Goal: Check status: Check status

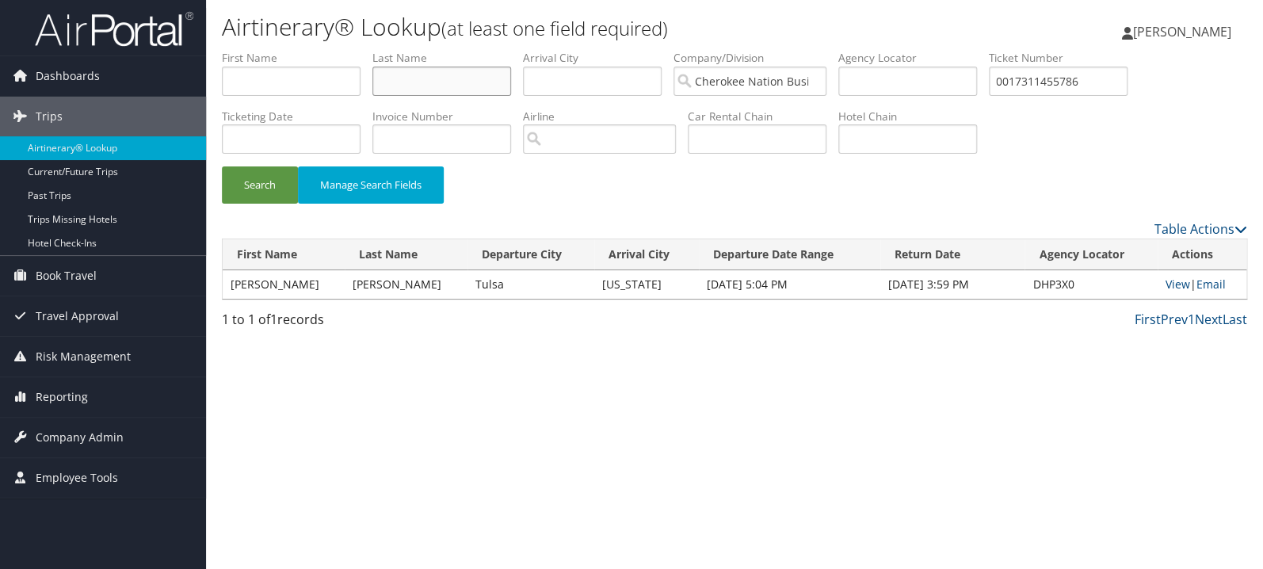
click at [454, 82] on input "text" at bounding box center [441, 81] width 139 height 29
type input "justice"
click at [222, 166] on button "Search" at bounding box center [260, 184] width 76 height 37
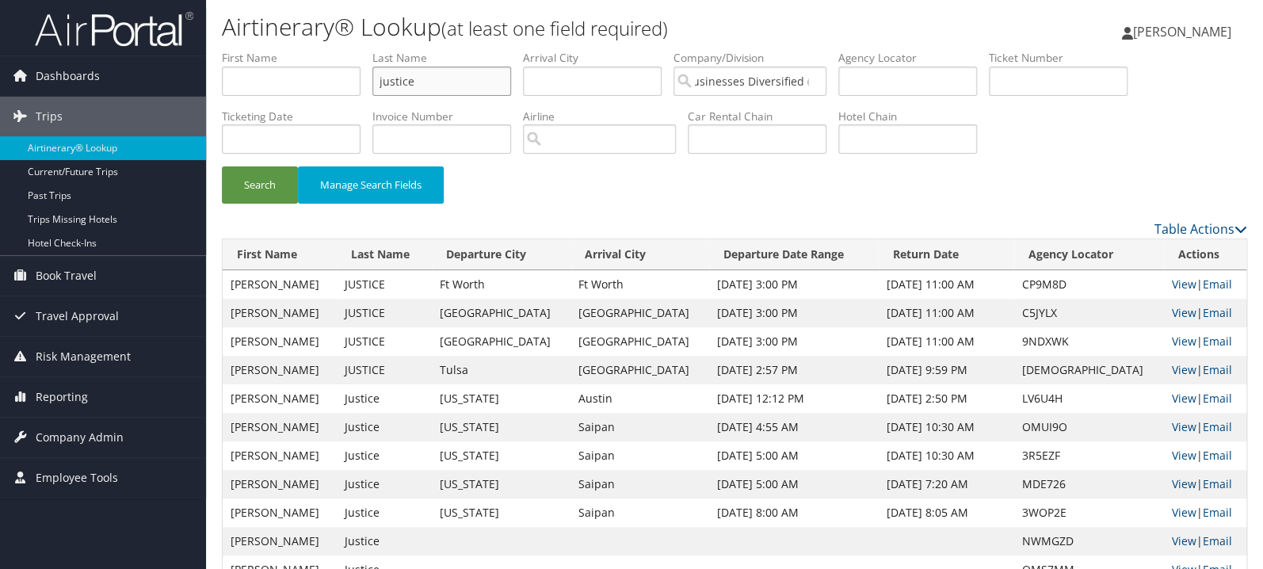
drag, startPoint x: 426, startPoint y: 81, endPoint x: 334, endPoint y: 86, distance: 92.9
click at [372, 85] on input "justice" at bounding box center [441, 81] width 139 height 29
type input "patel"
click at [222, 166] on button "Search" at bounding box center [260, 184] width 76 height 37
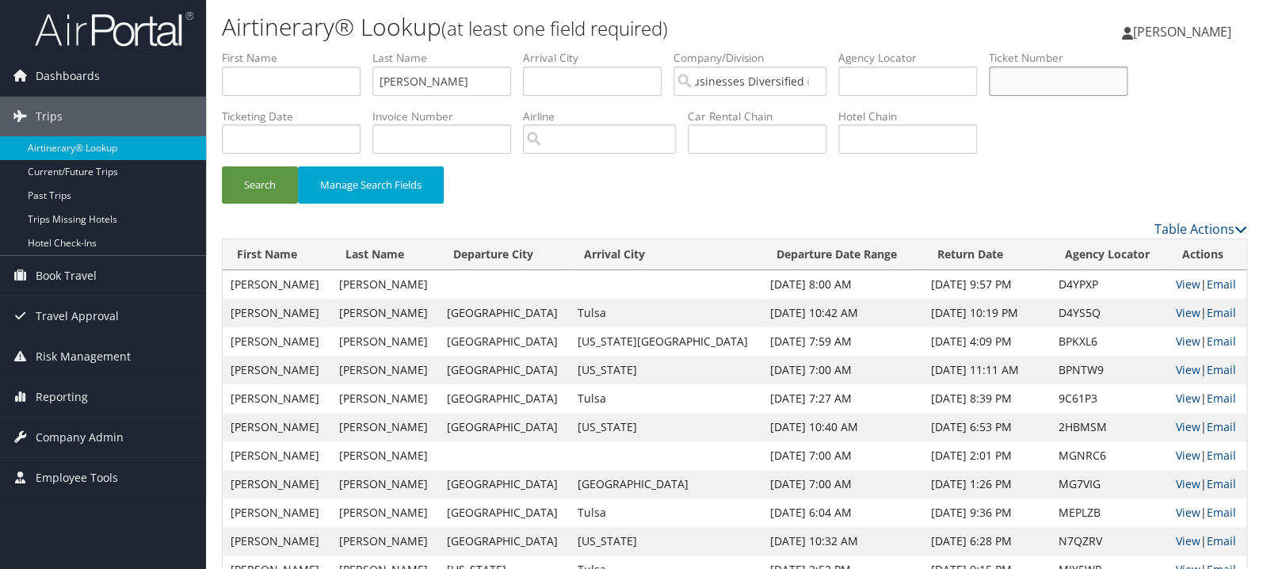
click at [1072, 86] on input "text" at bounding box center [1058, 81] width 139 height 29
paste input "89008976558154"
click at [222, 166] on button "Search" at bounding box center [260, 184] width 76 height 37
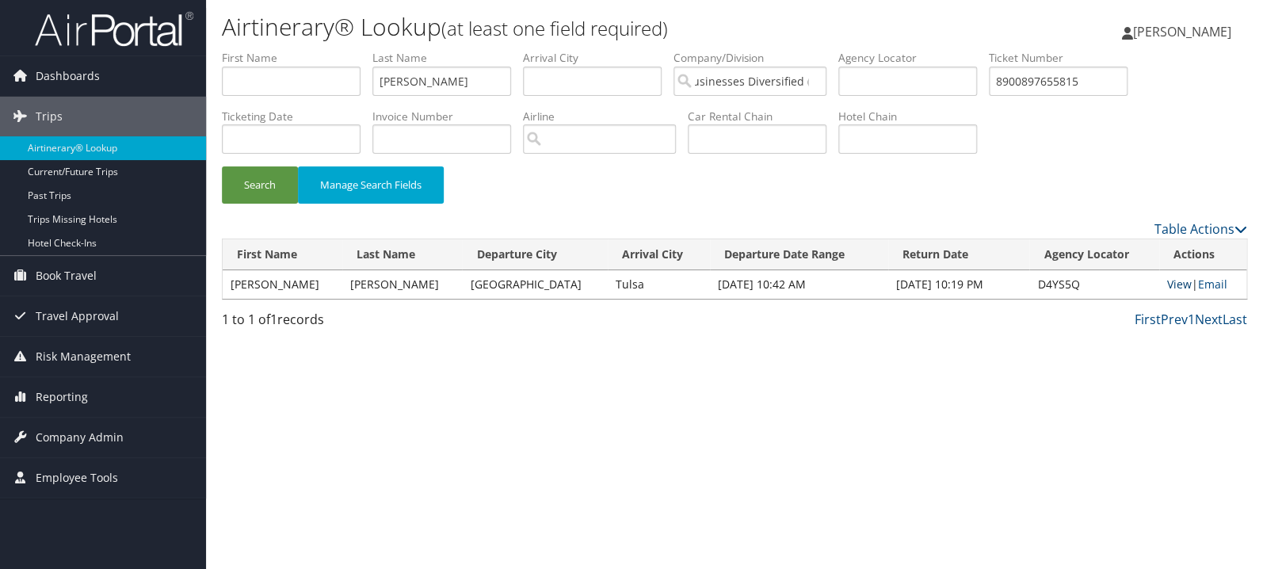
click at [1173, 284] on link "View" at bounding box center [1179, 284] width 25 height 15
click at [1117, 84] on input "8900897655815" at bounding box center [1058, 81] width 139 height 29
paste input "014"
type input "8900897655801"
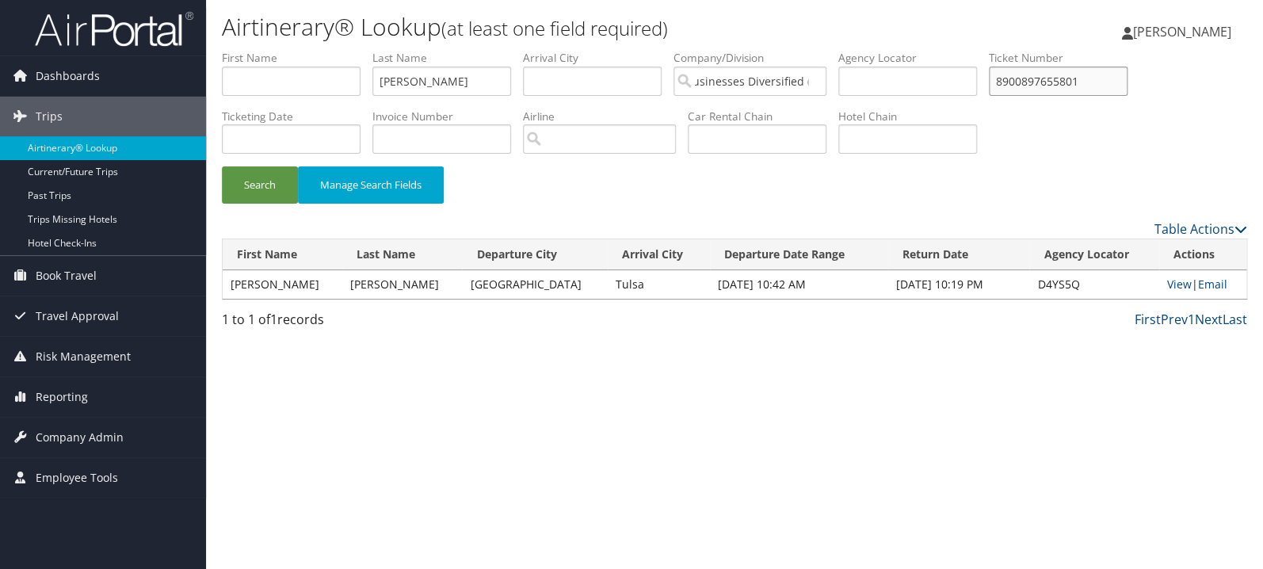
click at [222, 166] on button "Search" at bounding box center [260, 184] width 76 height 37
click at [1171, 285] on link "View" at bounding box center [1177, 284] width 25 height 15
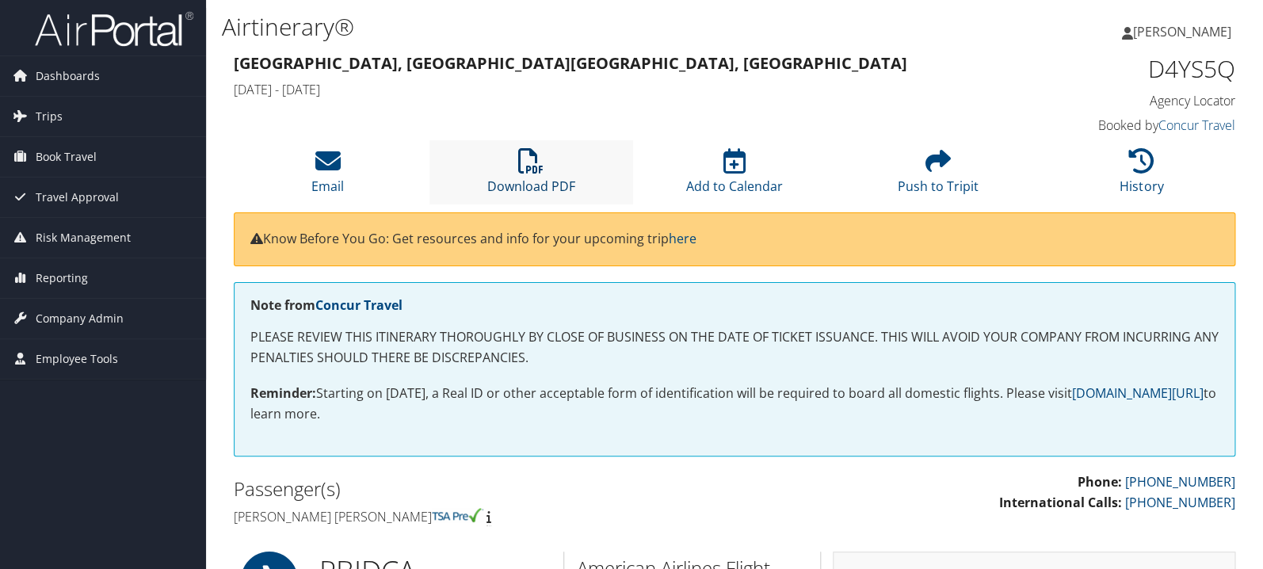
click at [532, 181] on link "Download PDF" at bounding box center [531, 176] width 88 height 38
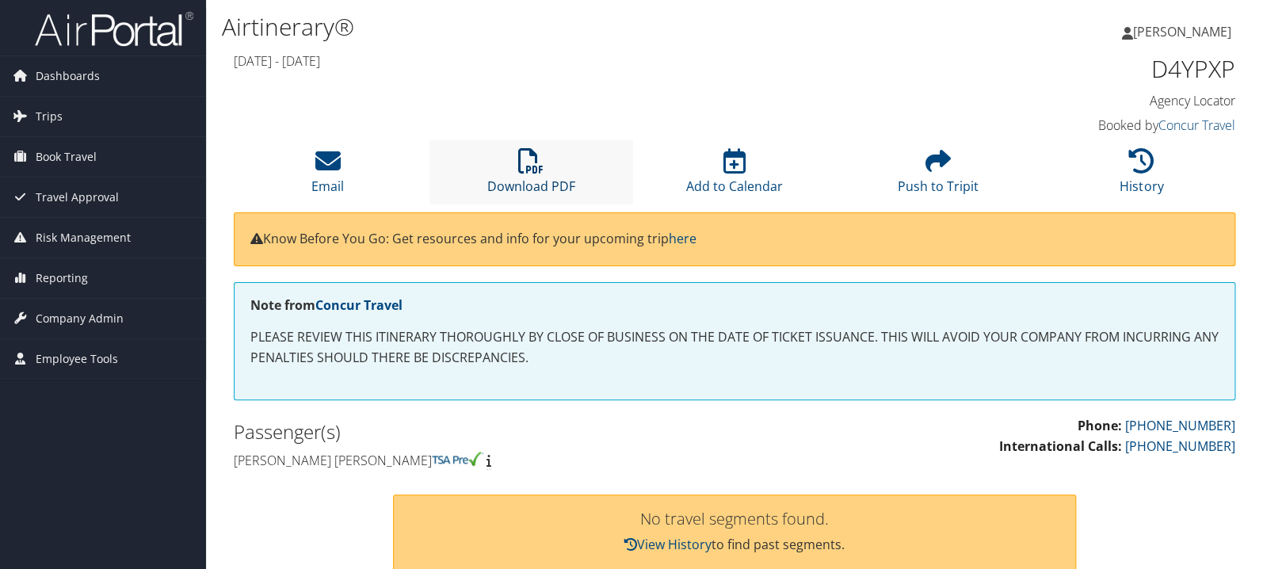
click at [529, 183] on link "Download PDF" at bounding box center [531, 176] width 88 height 38
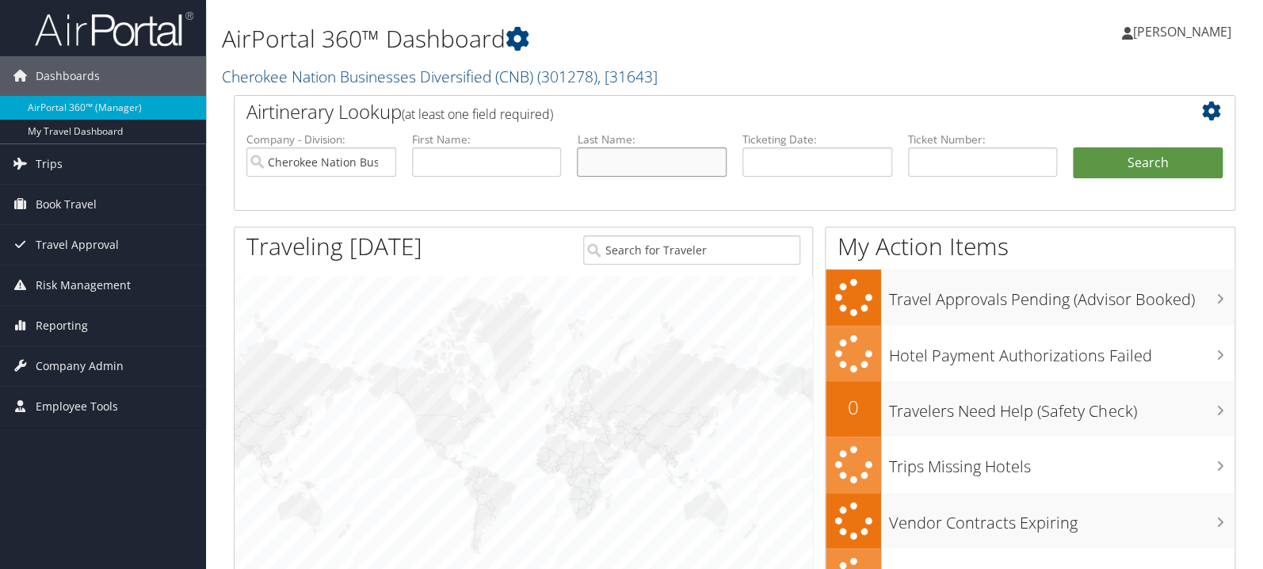
click at [608, 169] on input "text" at bounding box center [652, 161] width 150 height 29
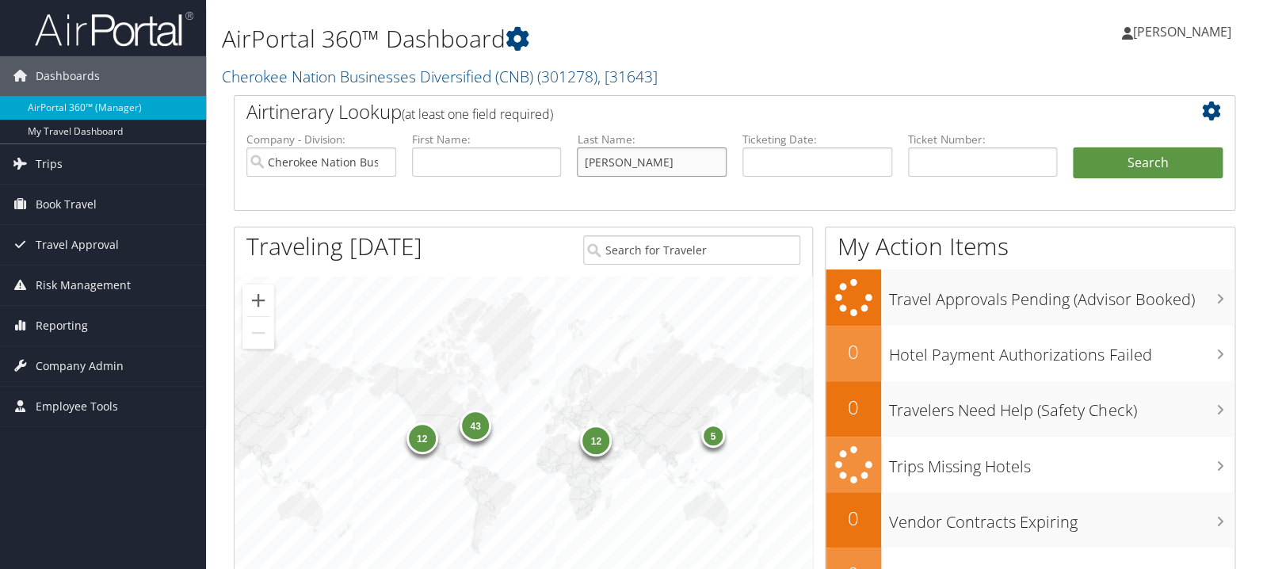
type input "flores"
click at [1073, 147] on button "Search" at bounding box center [1148, 163] width 150 height 32
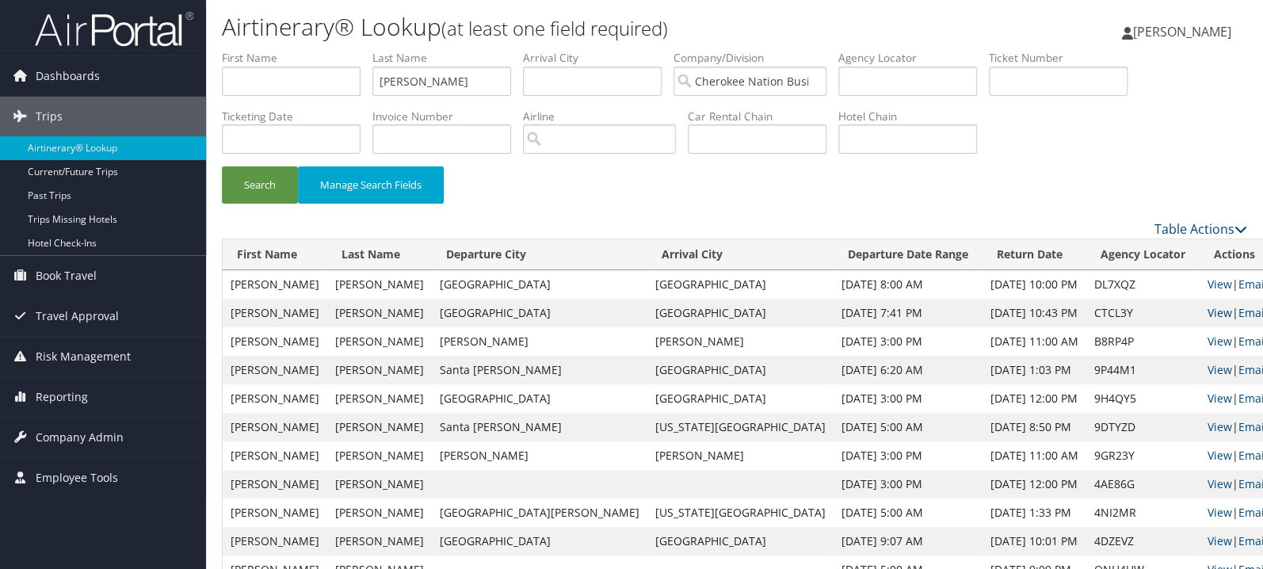
click at [1207, 311] on link "View" at bounding box center [1219, 312] width 25 height 15
click at [1087, 85] on input "text" at bounding box center [1058, 81] width 139 height 29
paste input "0017309316442"
type input "0017309316442"
click at [222, 166] on button "Search" at bounding box center [260, 184] width 76 height 37
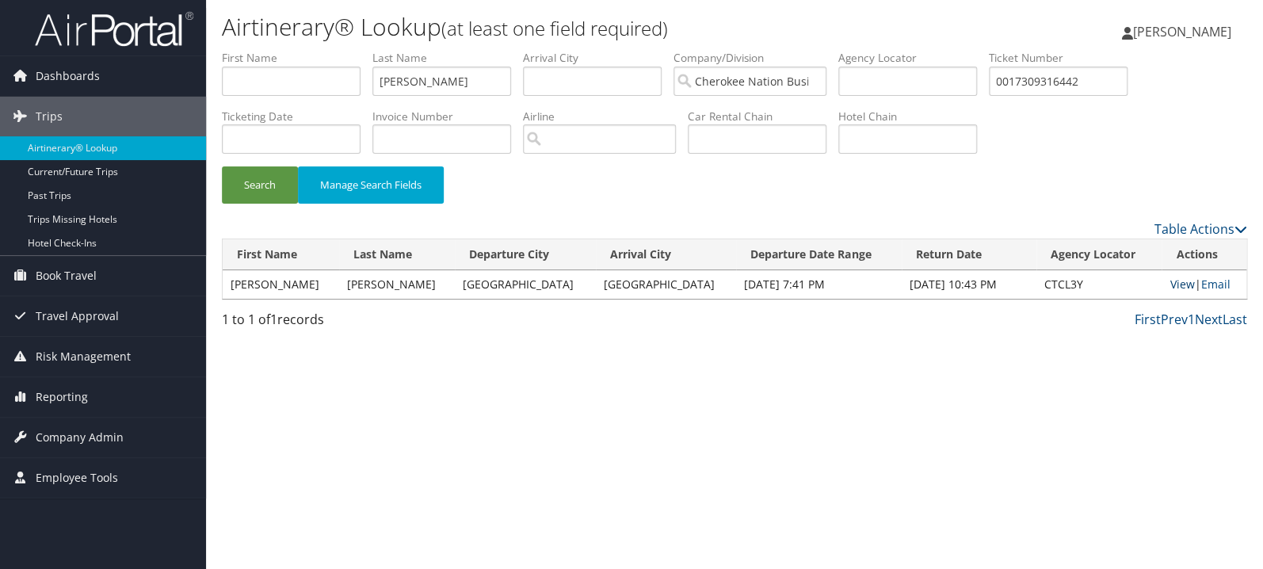
click at [1178, 284] on link "View" at bounding box center [1181, 284] width 25 height 15
click at [440, 89] on input "flores" at bounding box center [441, 81] width 139 height 29
click at [436, 88] on input "flores" at bounding box center [441, 81] width 139 height 29
type input "f"
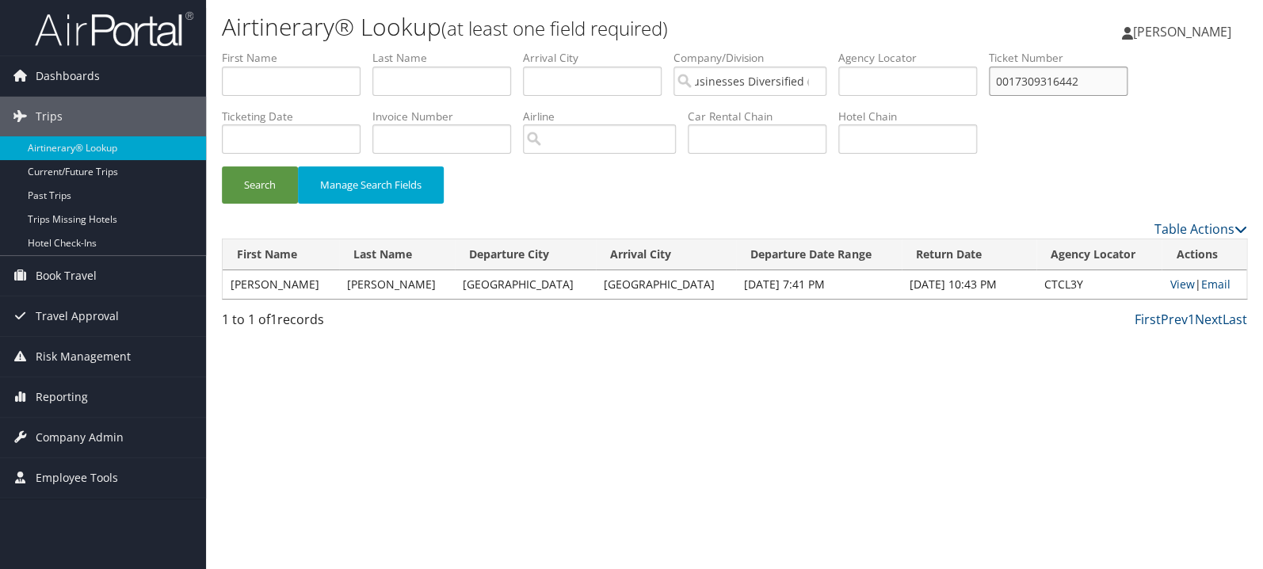
paste input "00173101542614"
click at [222, 166] on button "Search" at bounding box center [260, 184] width 76 height 37
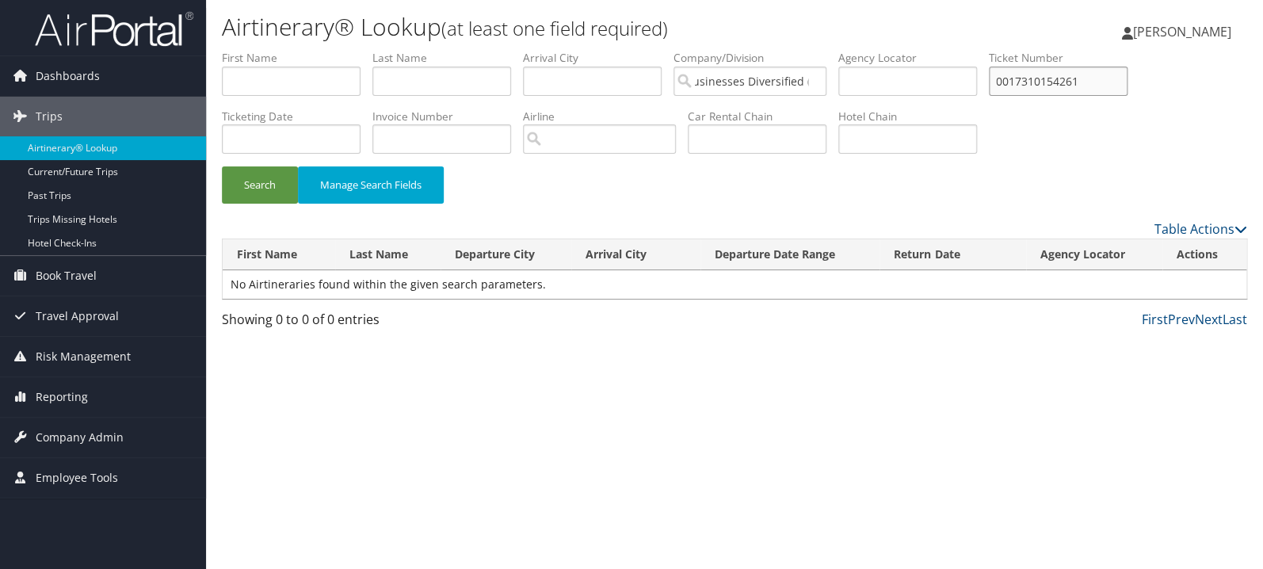
click at [222, 166] on button "Search" at bounding box center [260, 184] width 76 height 37
click at [1053, 84] on input "0017310154261" at bounding box center [1058, 81] width 139 height 29
click at [222, 166] on button "Search" at bounding box center [260, 184] width 76 height 37
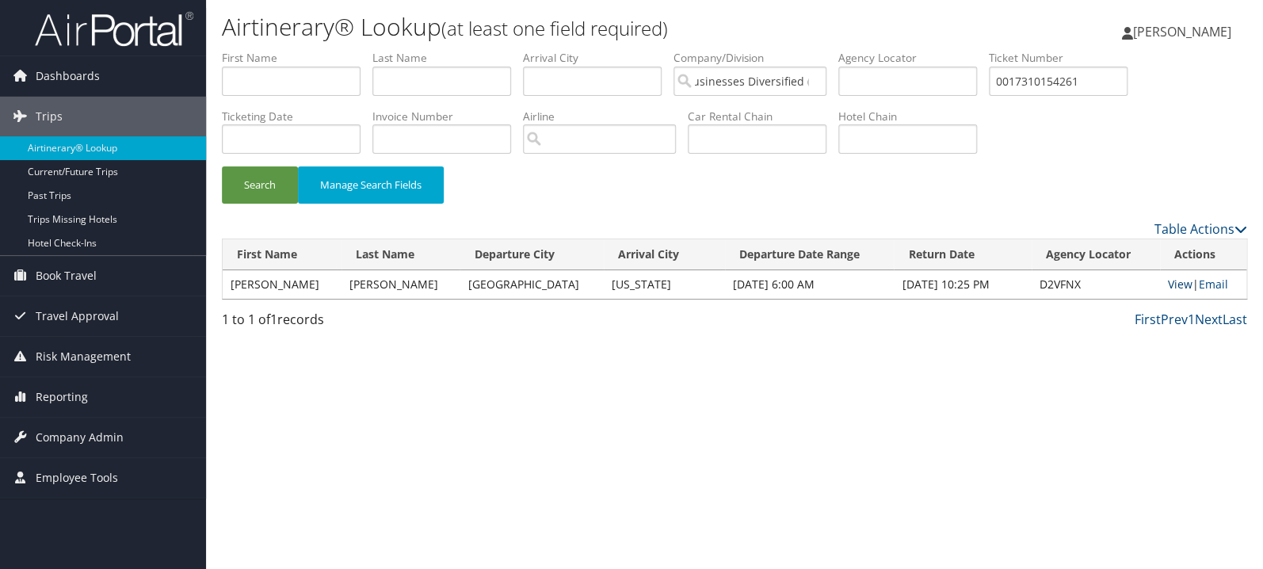
click at [1182, 286] on link "View" at bounding box center [1180, 284] width 25 height 15
click at [1101, 85] on input "0017310154261" at bounding box center [1058, 81] width 139 height 29
paste input "00173095242986"
click at [222, 166] on button "Search" at bounding box center [260, 184] width 76 height 37
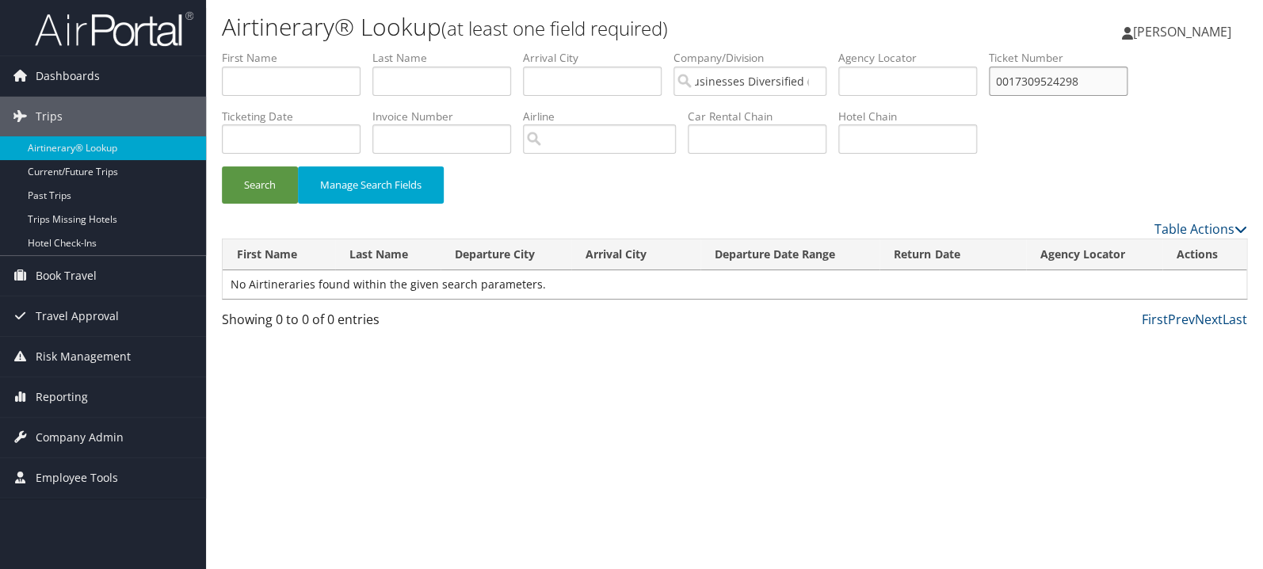
click at [1050, 87] on input "0017309524298" at bounding box center [1058, 81] width 139 height 29
type input "0017309524298"
click at [222, 166] on button "Search" at bounding box center [260, 184] width 76 height 37
click at [1127, 75] on input "0017309524298" at bounding box center [1058, 81] width 139 height 29
click at [460, 71] on input "text" at bounding box center [441, 81] width 139 height 29
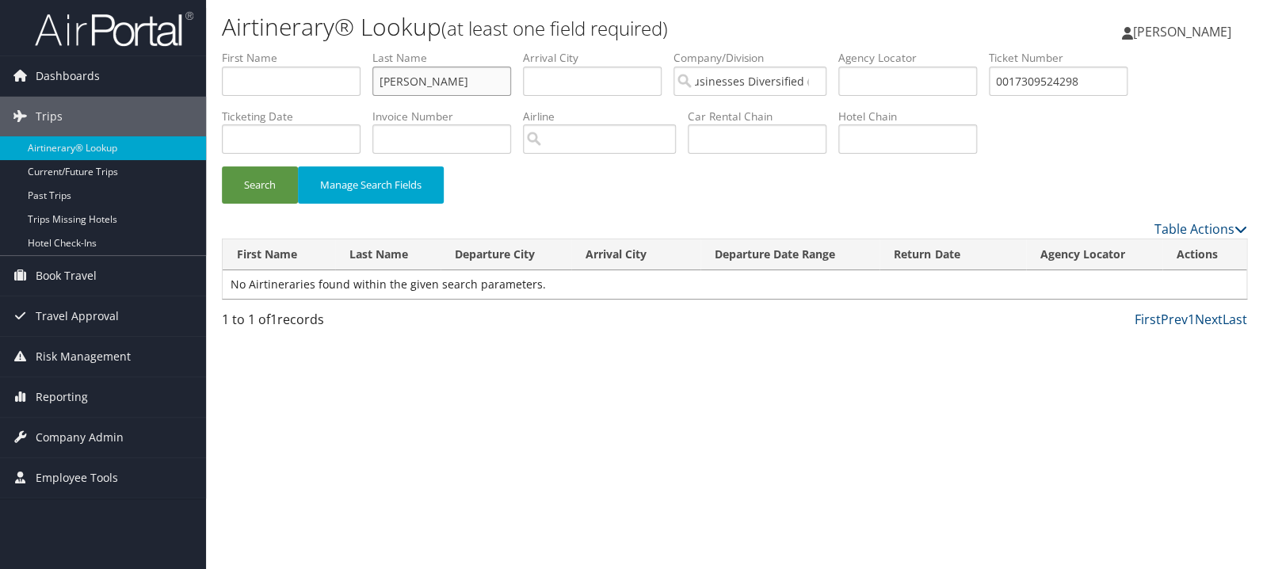
type input "ferri"
click at [222, 166] on button "Search" at bounding box center [260, 184] width 76 height 37
click at [1110, 81] on input "0017309524298" at bounding box center [1058, 81] width 139 height 29
click at [222, 166] on button "Search" at bounding box center [260, 184] width 76 height 37
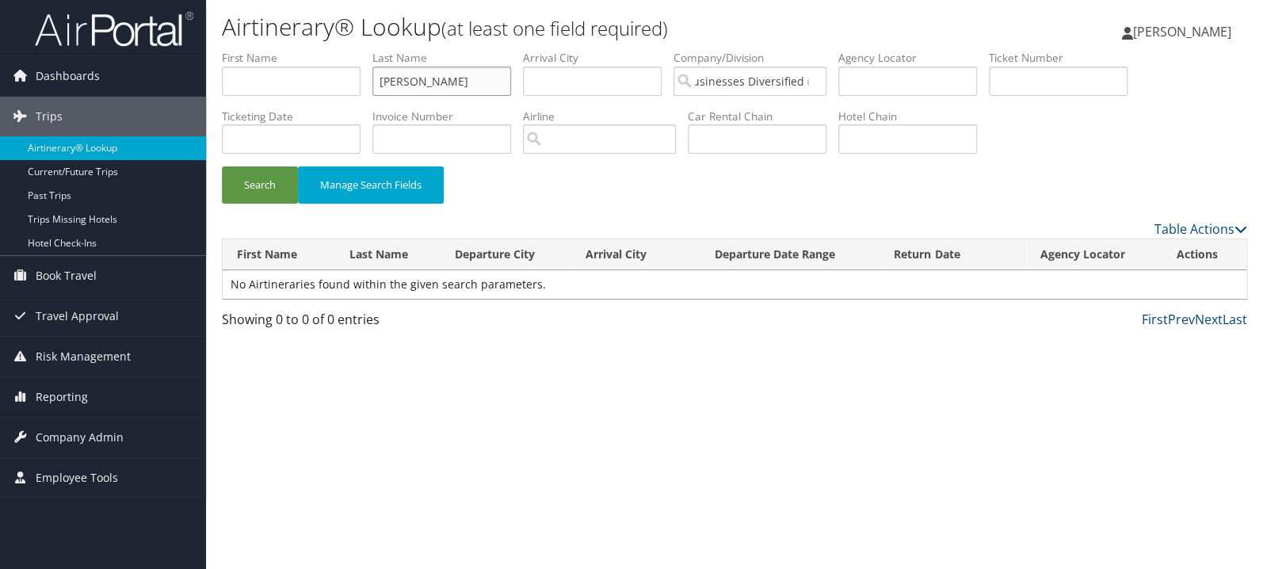
click at [465, 74] on input "ferri" at bounding box center [441, 81] width 139 height 29
type input "ferritto"
click at [222, 166] on button "Search" at bounding box center [260, 184] width 76 height 37
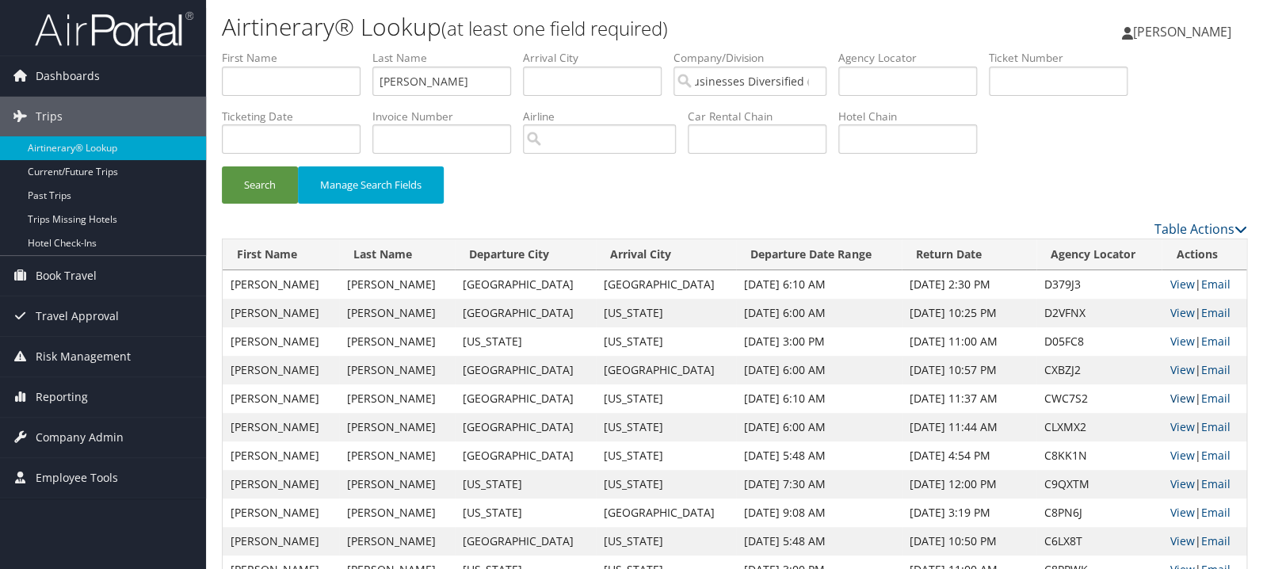
click at [1169, 401] on link "View" at bounding box center [1181, 398] width 25 height 15
click at [1169, 372] on link "View" at bounding box center [1181, 369] width 25 height 15
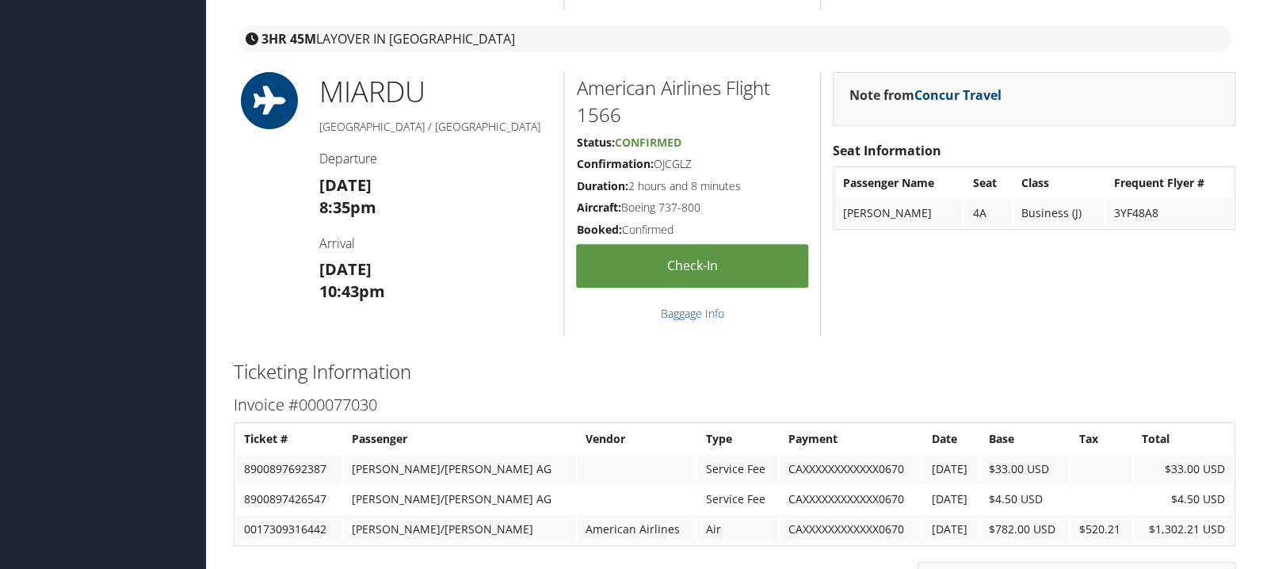
scroll to position [2855, 0]
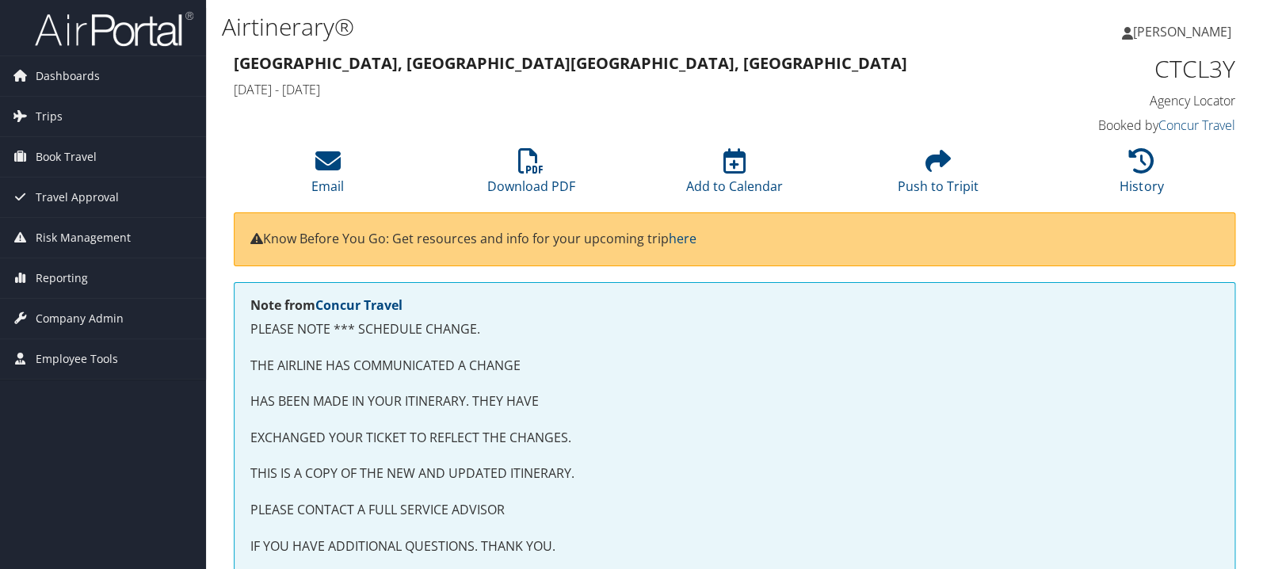
click at [1143, 133] on h4 "Booked by Concur Travel" at bounding box center [1119, 124] width 233 height 17
click at [1148, 164] on icon at bounding box center [1141, 160] width 25 height 25
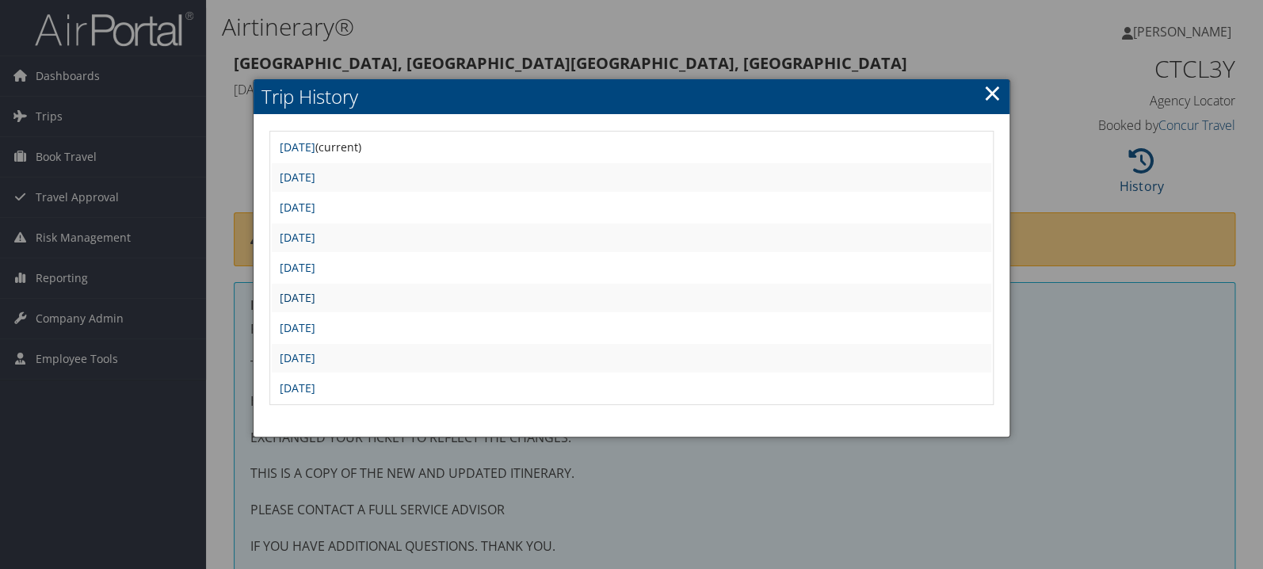
click at [315, 299] on link "[DATE]" at bounding box center [298, 297] width 36 height 15
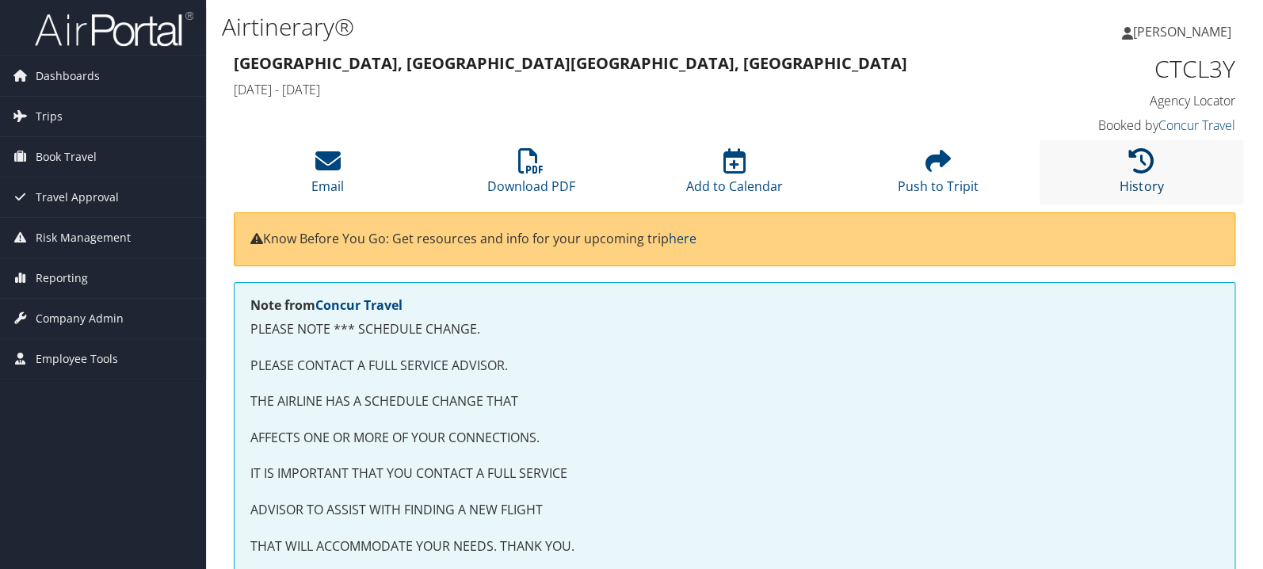
click at [1138, 163] on icon at bounding box center [1141, 160] width 25 height 25
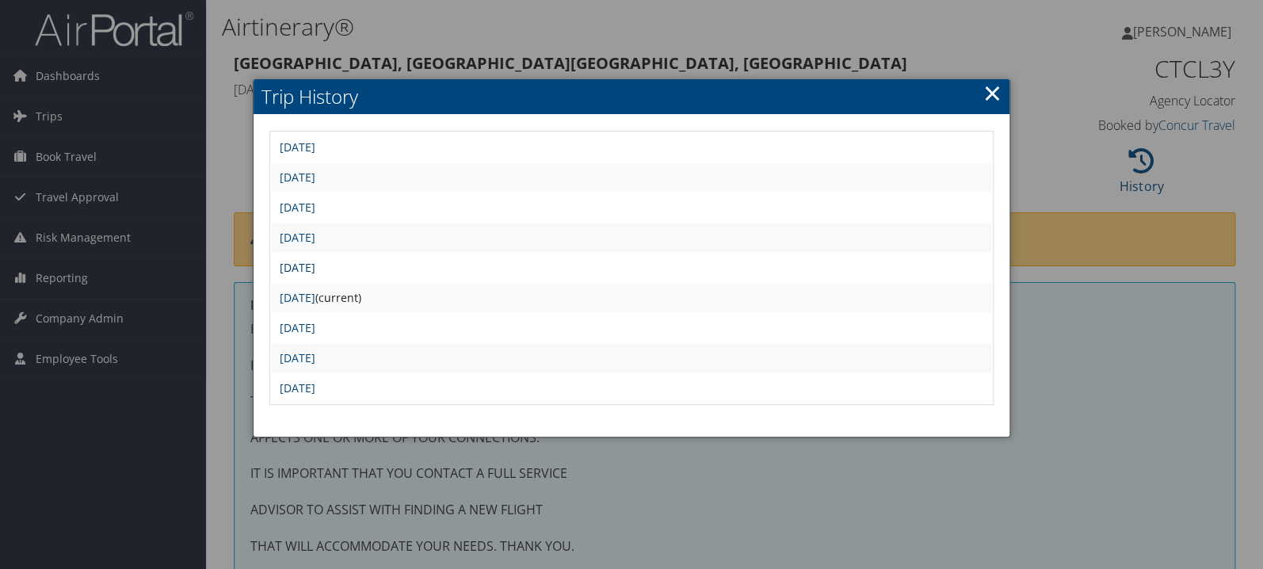
click at [315, 267] on link "[DATE]" at bounding box center [298, 267] width 36 height 15
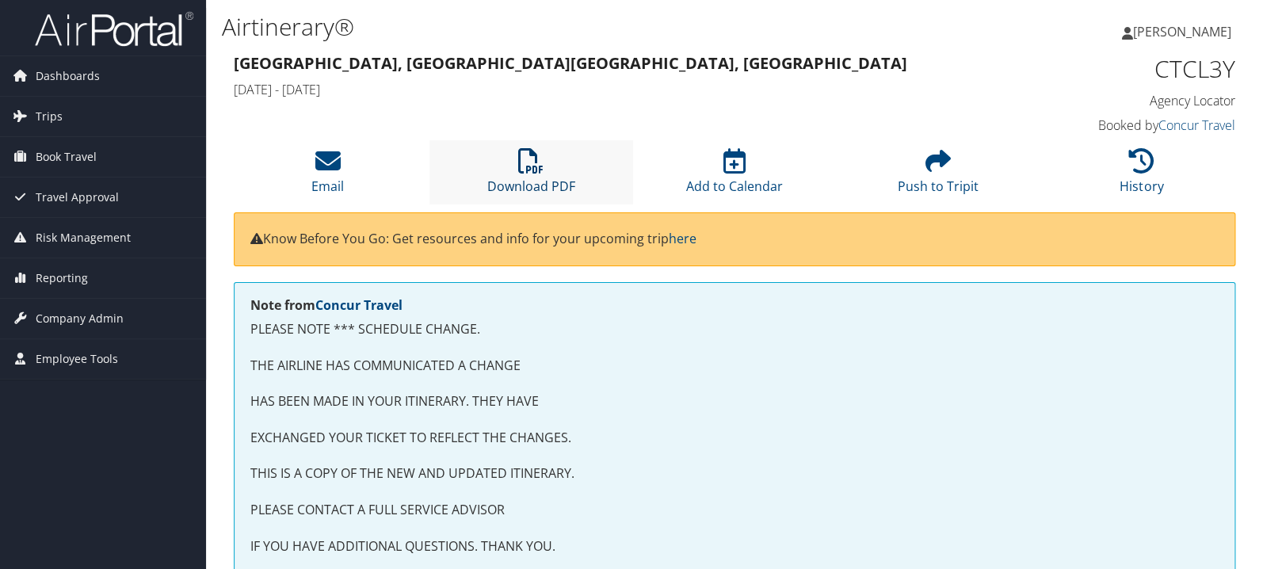
click at [530, 174] on icon at bounding box center [530, 160] width 25 height 25
click at [1143, 174] on li "History" at bounding box center [1142, 172] width 204 height 64
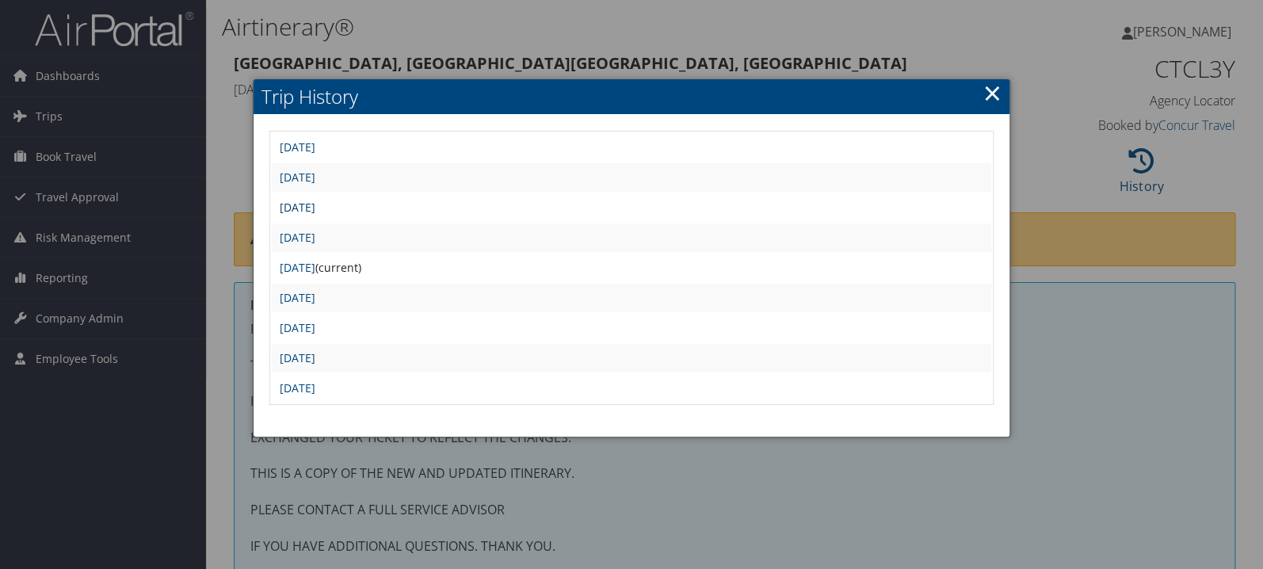
click at [315, 208] on link "Mon Aug 25 22:13:13 MDT 2025" at bounding box center [298, 207] width 36 height 15
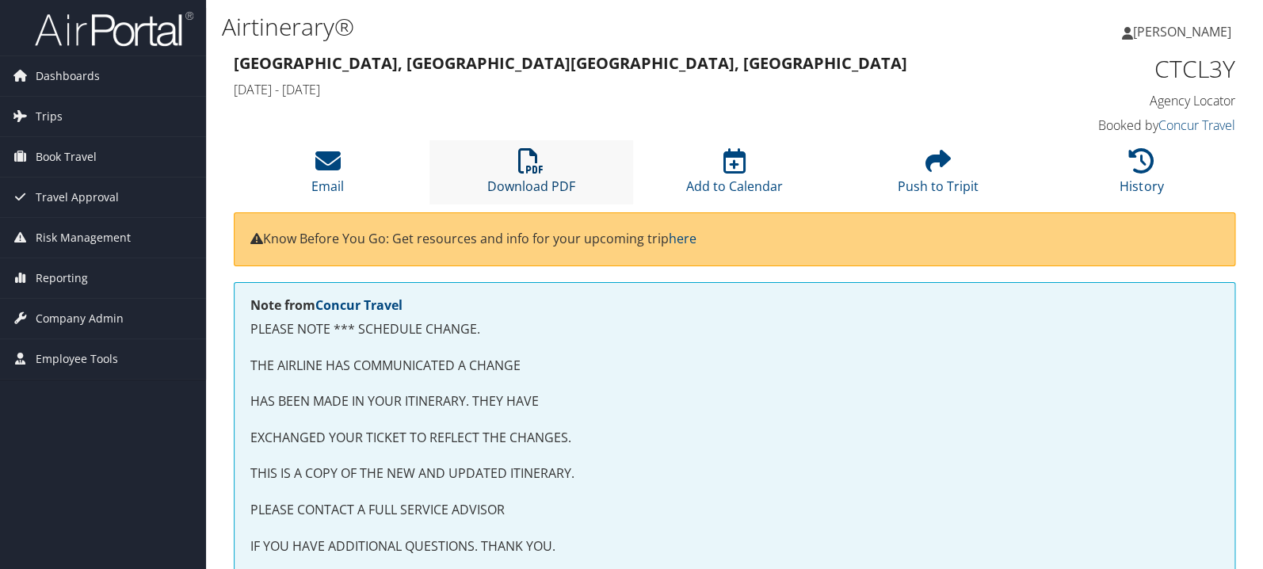
click at [536, 170] on icon at bounding box center [530, 160] width 25 height 25
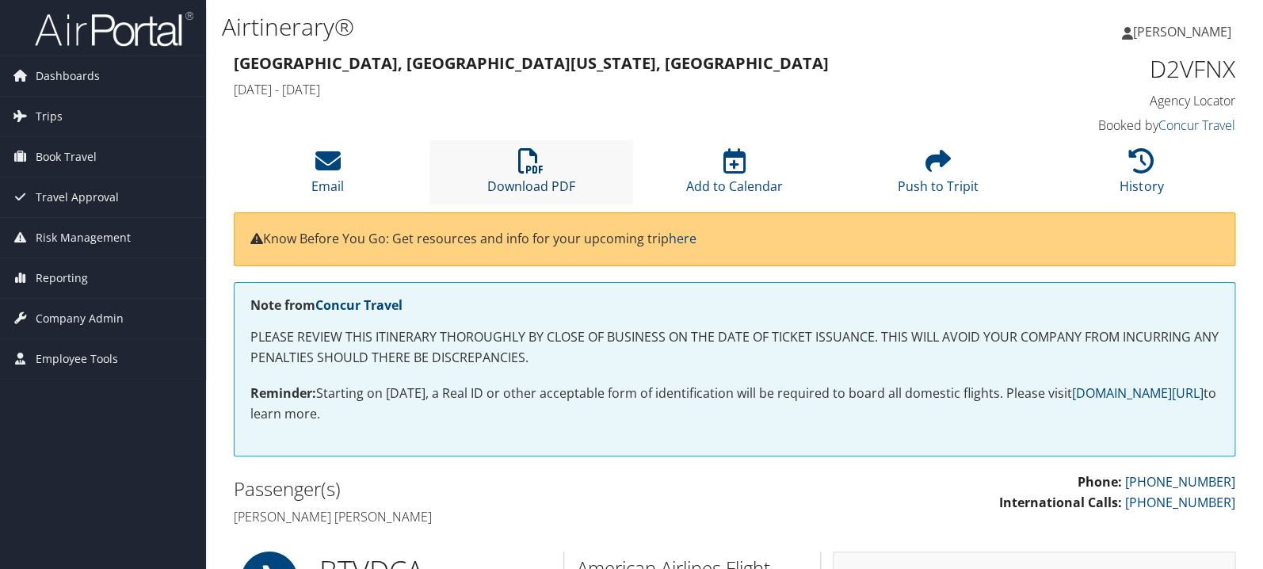
click at [519, 151] on icon at bounding box center [530, 160] width 25 height 25
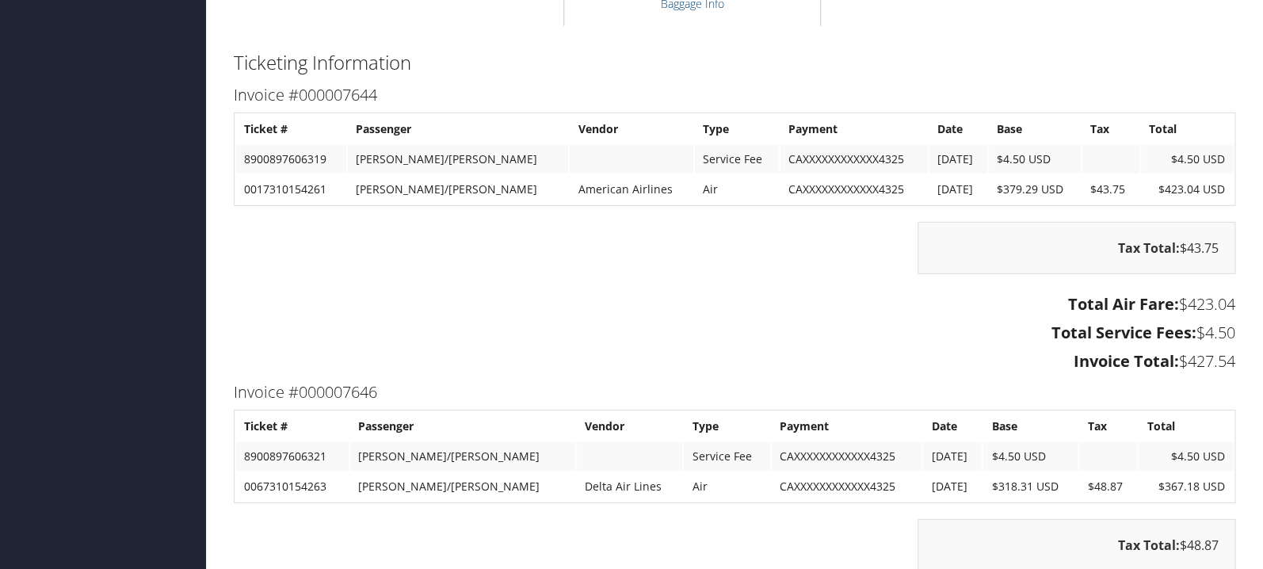
scroll to position [2016, 0]
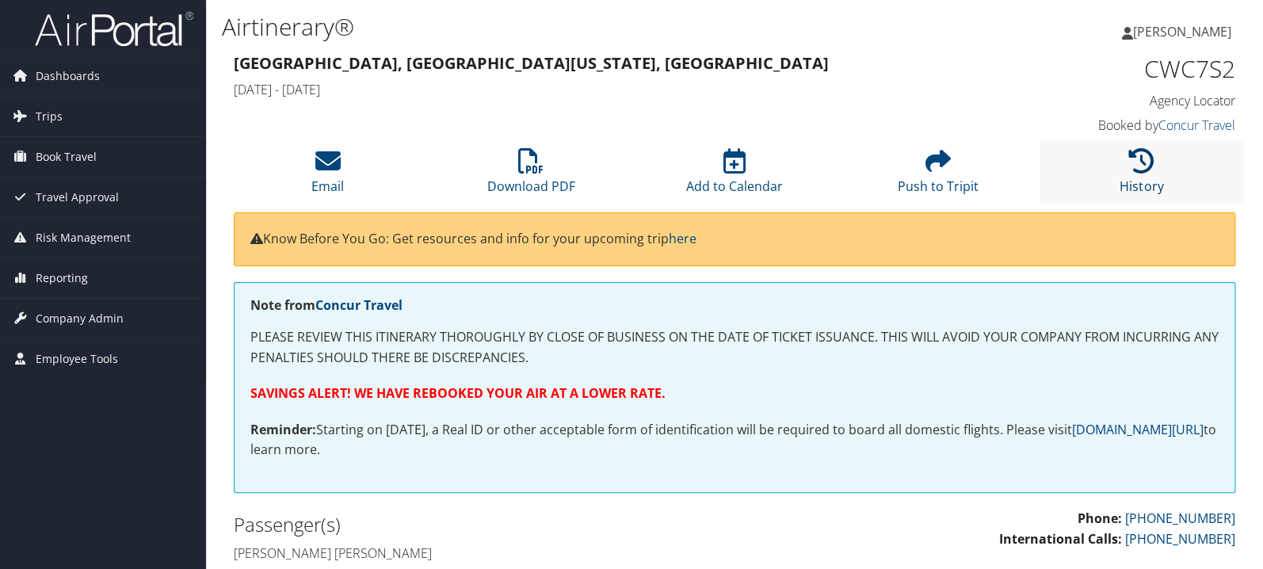
click at [1141, 170] on icon at bounding box center [1141, 160] width 25 height 25
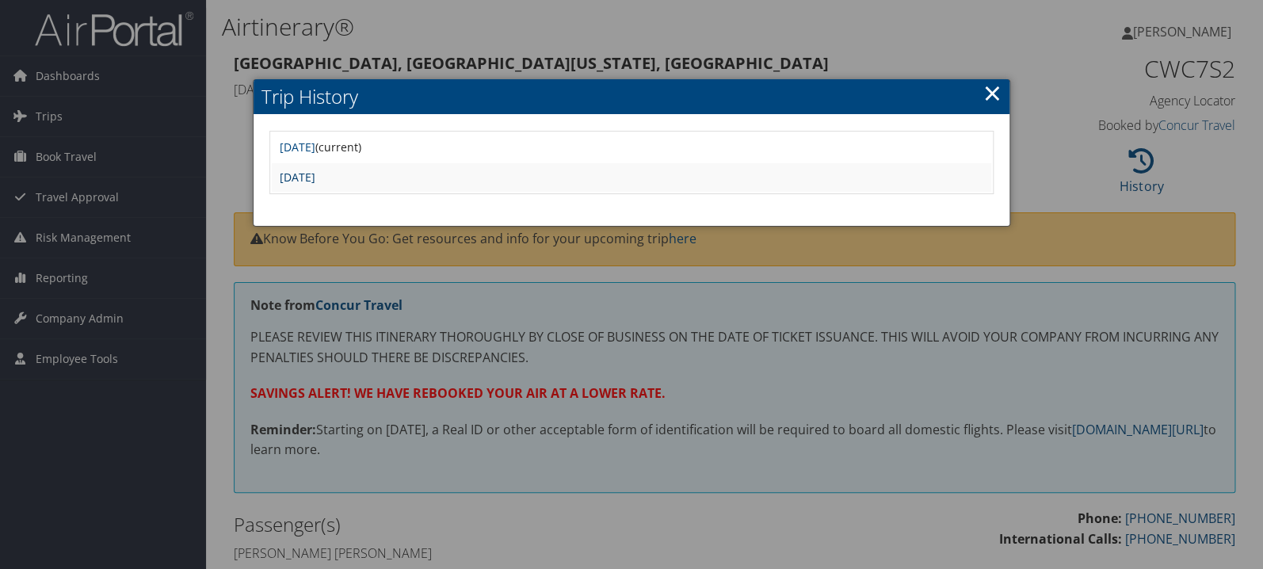
click at [315, 174] on link "Sun Jul 20 15:48:16 MDT 2025" at bounding box center [298, 177] width 36 height 15
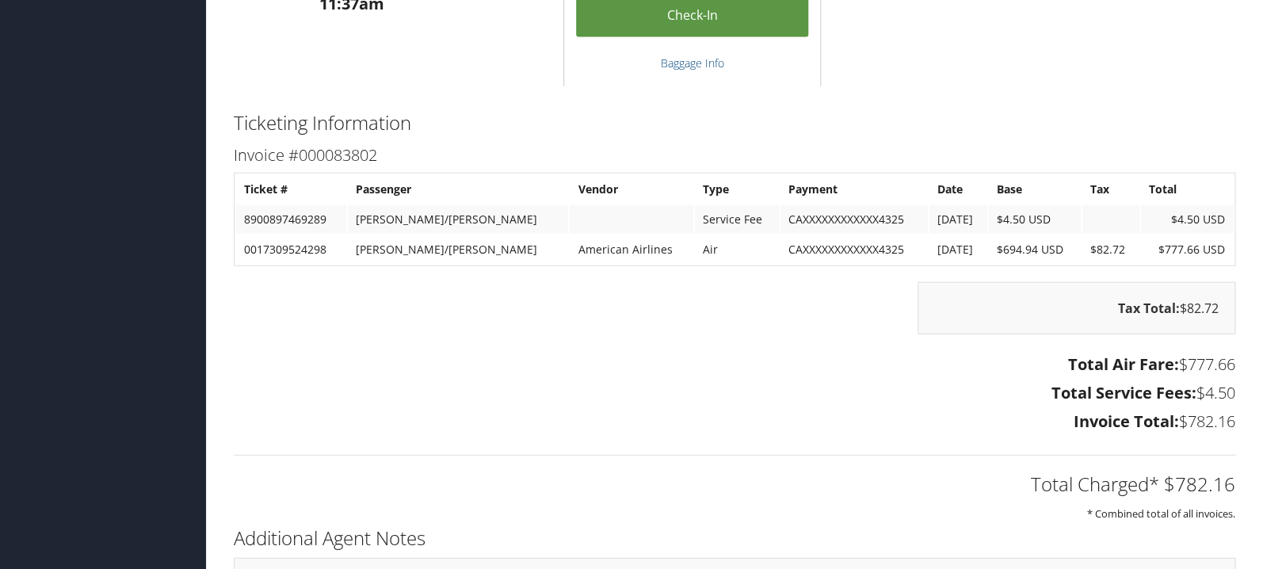
scroll to position [1512, 0]
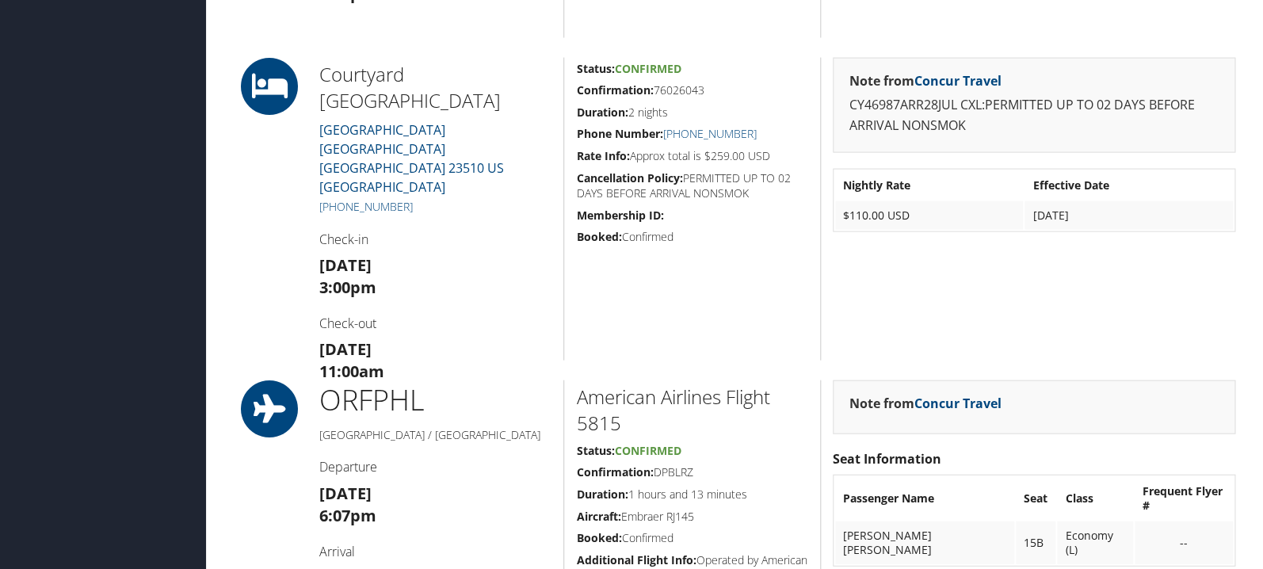
scroll to position [1428, 0]
